Goal: Task Accomplishment & Management: Manage account settings

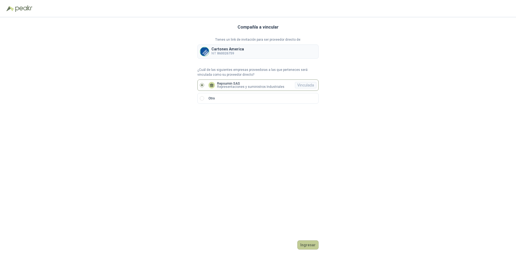
click at [309, 244] on button "Ingresar" at bounding box center [307, 244] width 21 height 9
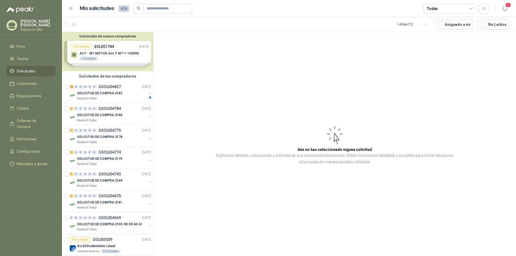
click at [74, 54] on div "Solicitudes de nuevos compradores Por cotizar SOL051744 [DATE] ACT - M1 MOTOR A…" at bounding box center [107, 51] width 91 height 39
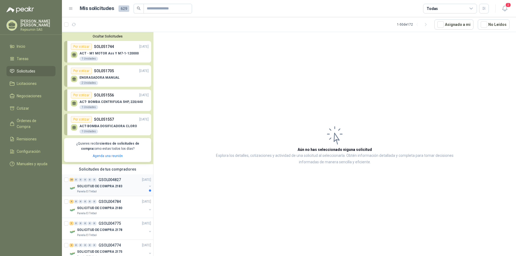
click at [79, 186] on p "SOLICITUD DE COMPRA 2183" at bounding box center [99, 185] width 45 height 5
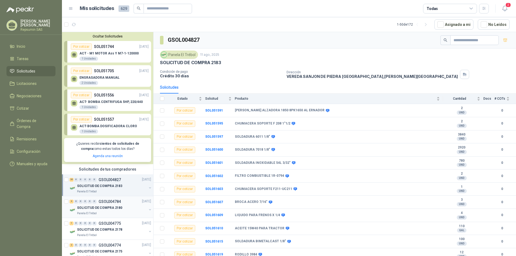
click at [79, 208] on p "SOLICITUD DE COMPRA 2180" at bounding box center [99, 207] width 45 height 5
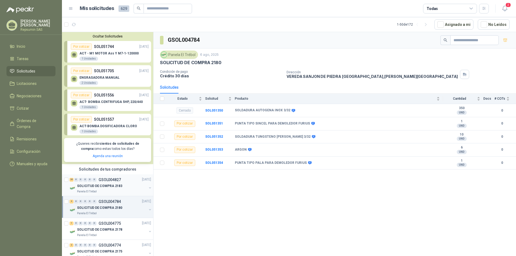
click at [94, 187] on p "SOLICITUD DE COMPRA 2183" at bounding box center [99, 185] width 45 height 5
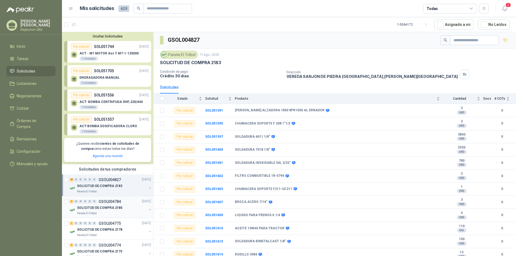
click at [82, 207] on p "SOLICITUD DE COMPRA 2180" at bounding box center [99, 207] width 45 height 5
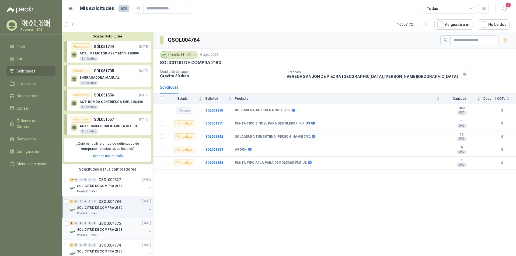
click at [86, 230] on p "SOLICITUD DE COMPRA 2178" at bounding box center [99, 229] width 45 height 5
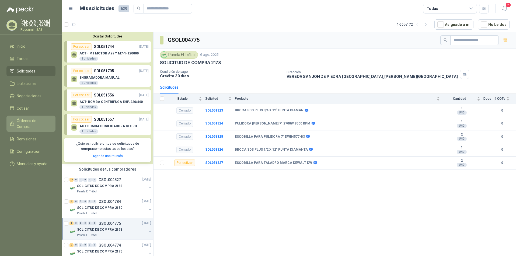
click at [29, 120] on span "Órdenes de Compra" at bounding box center [34, 124] width 34 height 12
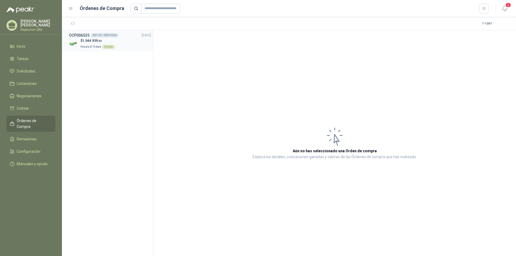
click at [98, 34] on div "001-OC -00014566" at bounding box center [105, 35] width 28 height 4
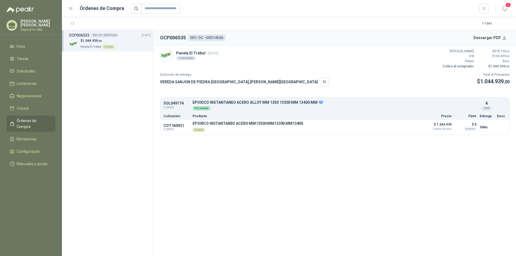
drag, startPoint x: 26, startPoint y: 22, endPoint x: 23, endPoint y: 32, distance: 9.5
click at [26, 24] on p "[PERSON_NAME] [PERSON_NAME]" at bounding box center [37, 23] width 35 height 8
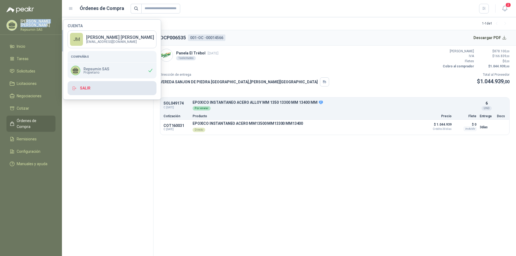
click at [94, 89] on button "Salir" at bounding box center [112, 88] width 89 height 14
